Goal: Navigation & Orientation: Understand site structure

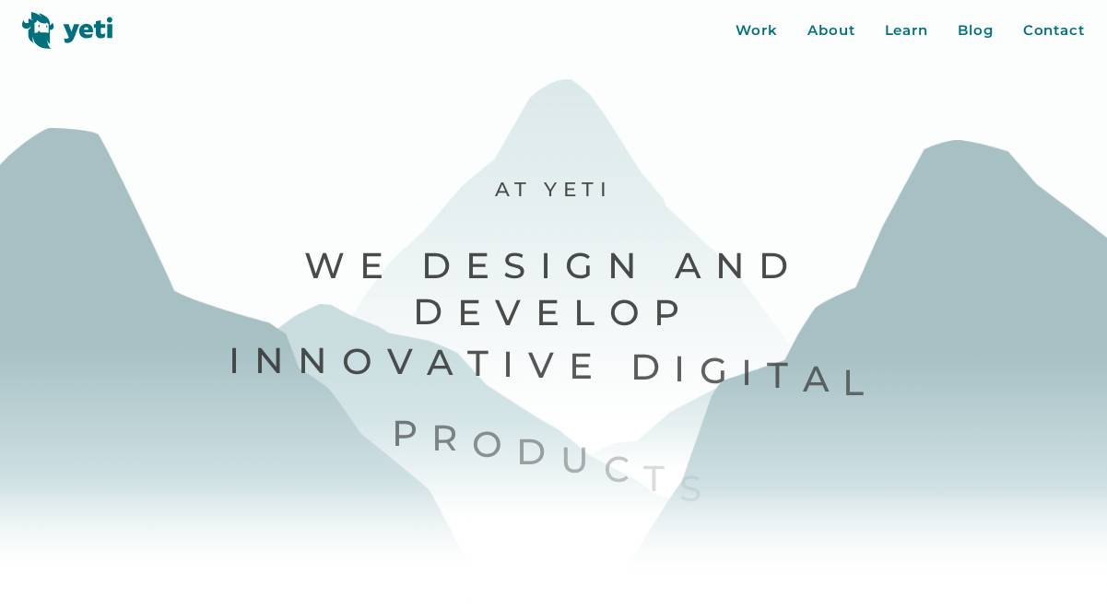
scroll to position [35, 0]
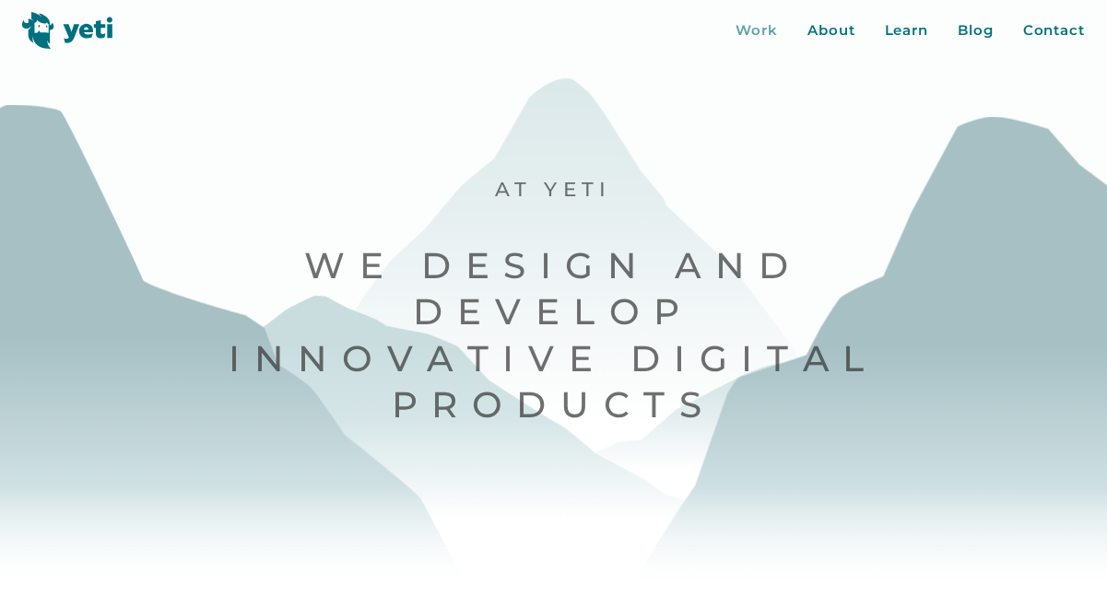
click at [765, 34] on div "Work" at bounding box center [756, 30] width 42 height 21
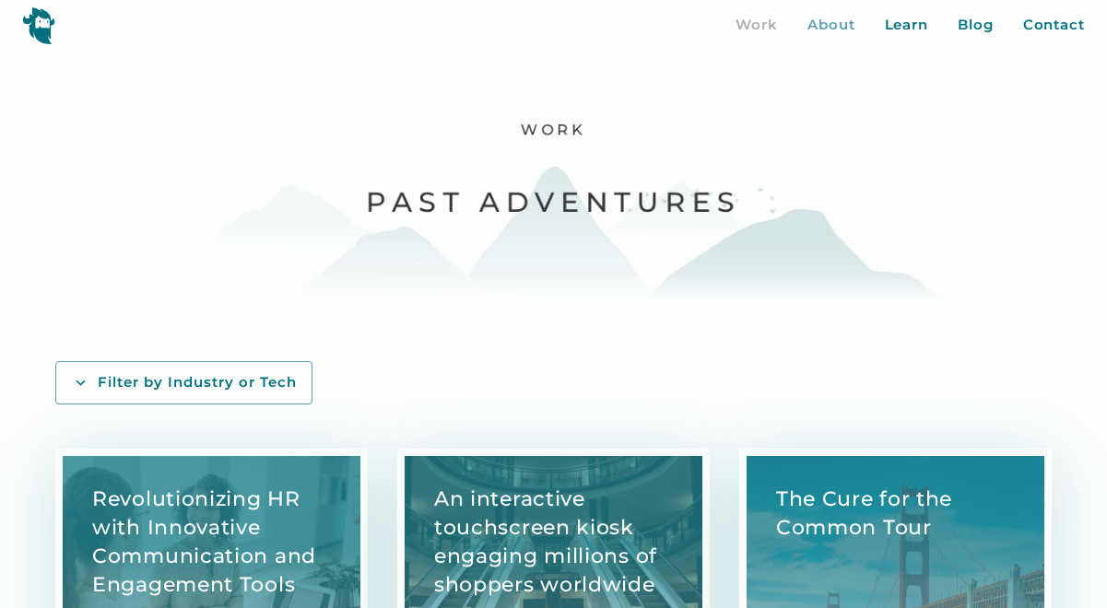
click at [816, 25] on div "About" at bounding box center [831, 25] width 48 height 21
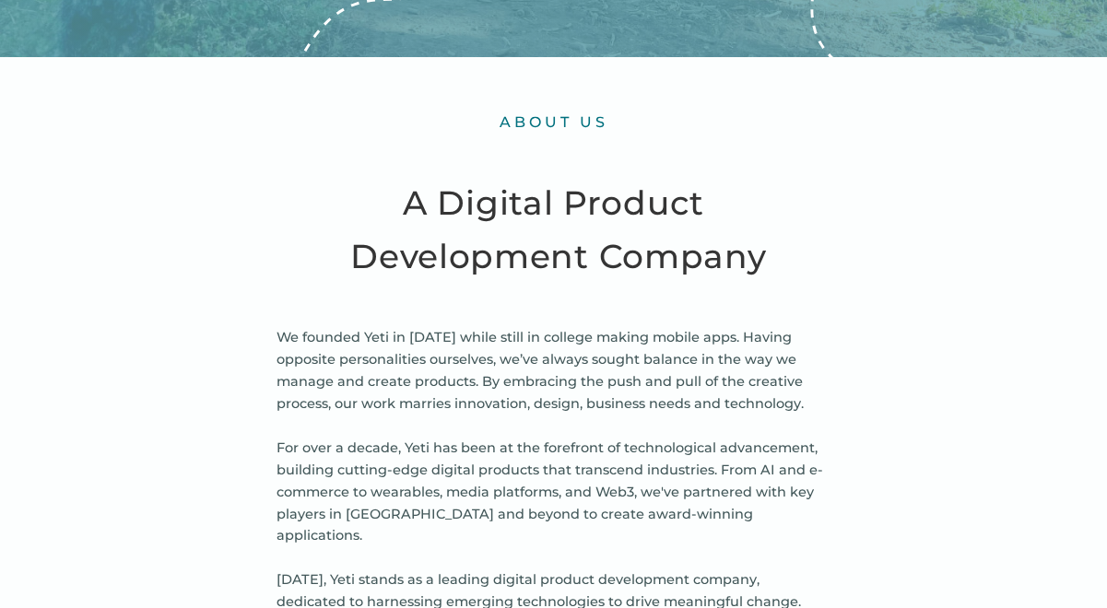
scroll to position [598, 0]
